Goal: Information Seeking & Learning: Learn about a topic

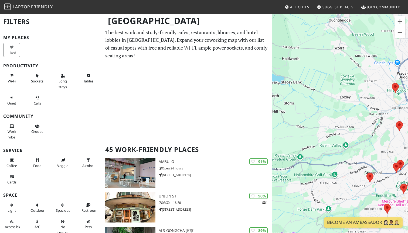
drag, startPoint x: 370, startPoint y: 117, endPoint x: 280, endPoint y: 103, distance: 91.5
click at [280, 103] on div "To navigate, press the arrow keys." at bounding box center [340, 129] width 136 height 233
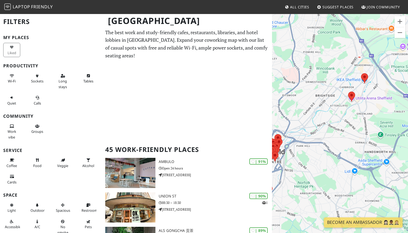
drag, startPoint x: 372, startPoint y: 89, endPoint x: 337, endPoint y: 122, distance: 48.6
click at [337, 122] on div "To navigate, press the arrow keys." at bounding box center [340, 129] width 136 height 233
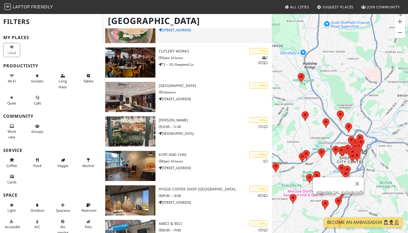
scroll to position [456, 0]
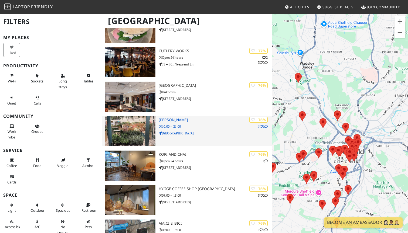
click at [200, 127] on p "10:00 – 21:00" at bounding box center [214, 126] width 113 height 5
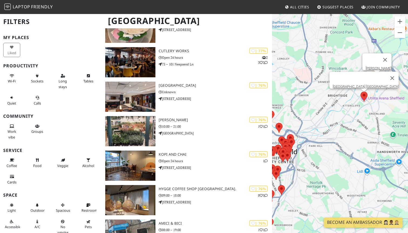
click at [360, 92] on area at bounding box center [360, 92] width 0 height 0
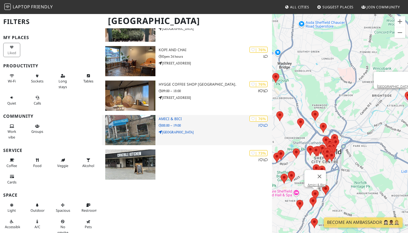
scroll to position [562, 0]
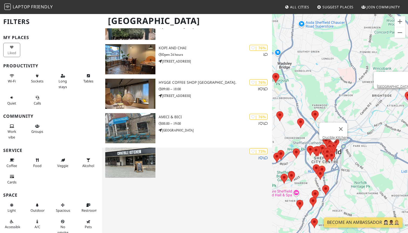
click at [146, 168] on img at bounding box center [130, 163] width 50 height 30
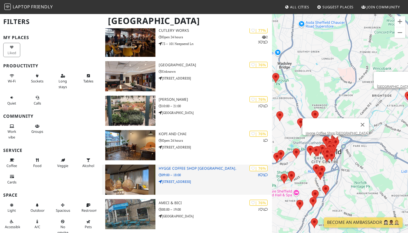
scroll to position [460, 0]
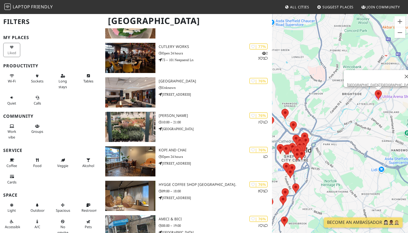
drag, startPoint x: 374, startPoint y: 105, endPoint x: 329, endPoint y: 96, distance: 45.9
click at [329, 96] on div "To navigate, press the arrow keys. Utilita Arena Sheffield" at bounding box center [340, 129] width 136 height 233
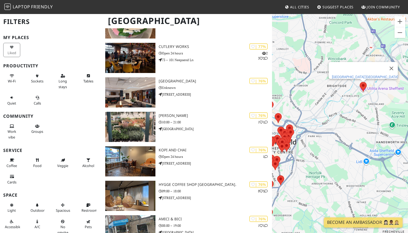
click at [368, 75] on link "Utilita Arena Sheffield" at bounding box center [365, 77] width 66 height 4
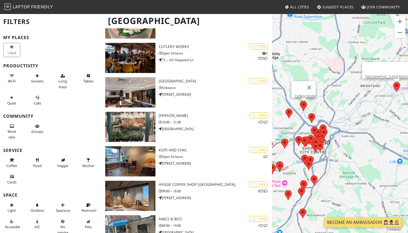
click at [300, 101] on area at bounding box center [300, 101] width 0 height 0
click at [303, 94] on link "Cutlery Works" at bounding box center [304, 96] width 21 height 4
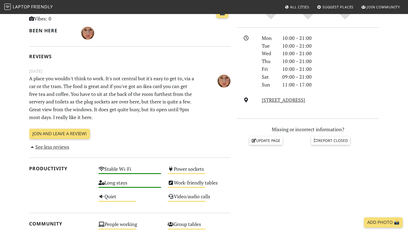
scroll to position [137, 0]
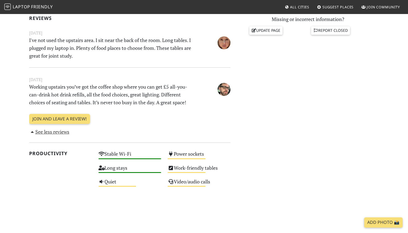
scroll to position [247, 0]
